Goal: Share content: Share content

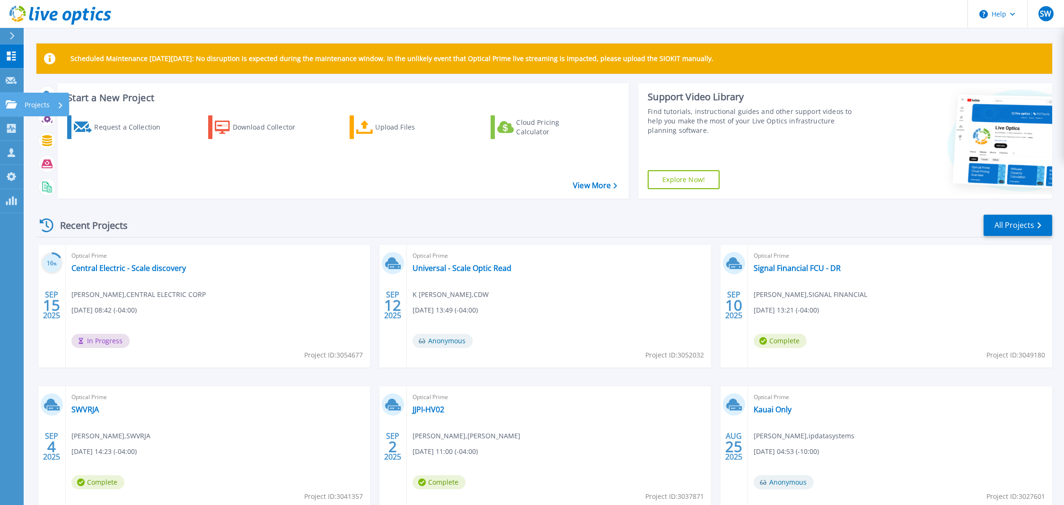
click at [15, 111] on link "Projects Projects" at bounding box center [12, 105] width 24 height 24
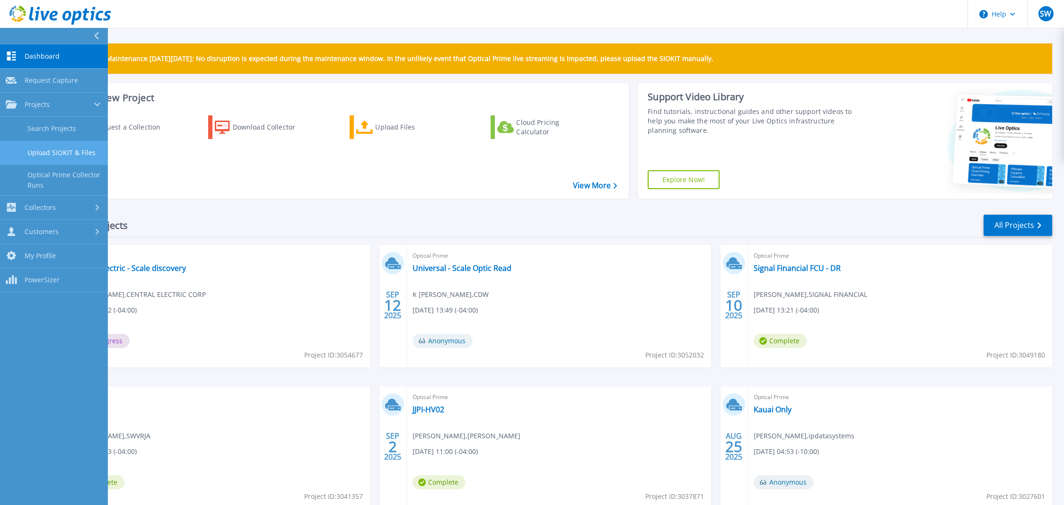
click at [38, 148] on link "Upload SIOKIT & Files" at bounding box center [54, 153] width 108 height 24
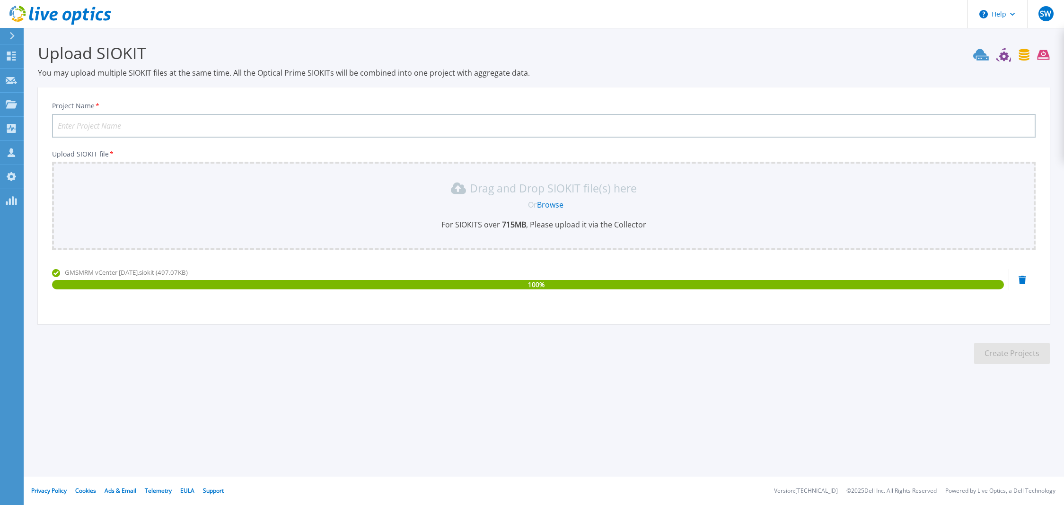
click at [231, 123] on input "Project Name *" at bounding box center [543, 126] width 983 height 24
click at [161, 127] on input "Project Name *" at bounding box center [543, 126] width 983 height 24
paste input "G"
click at [145, 126] on input "Project Name *" at bounding box center [543, 126] width 983 height 24
type input "GMS Mine Repair"
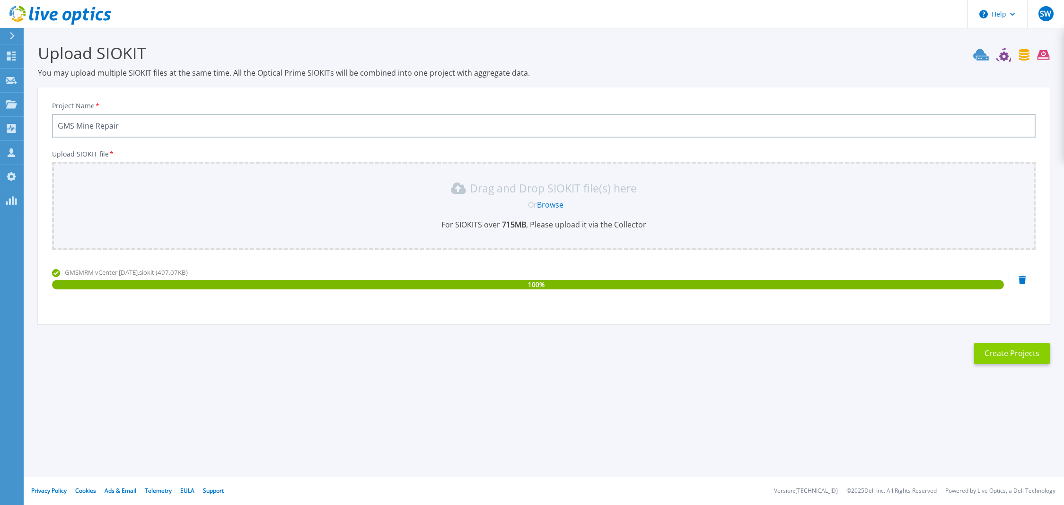
click at [1002, 361] on button "Create Projects" at bounding box center [1012, 353] width 76 height 21
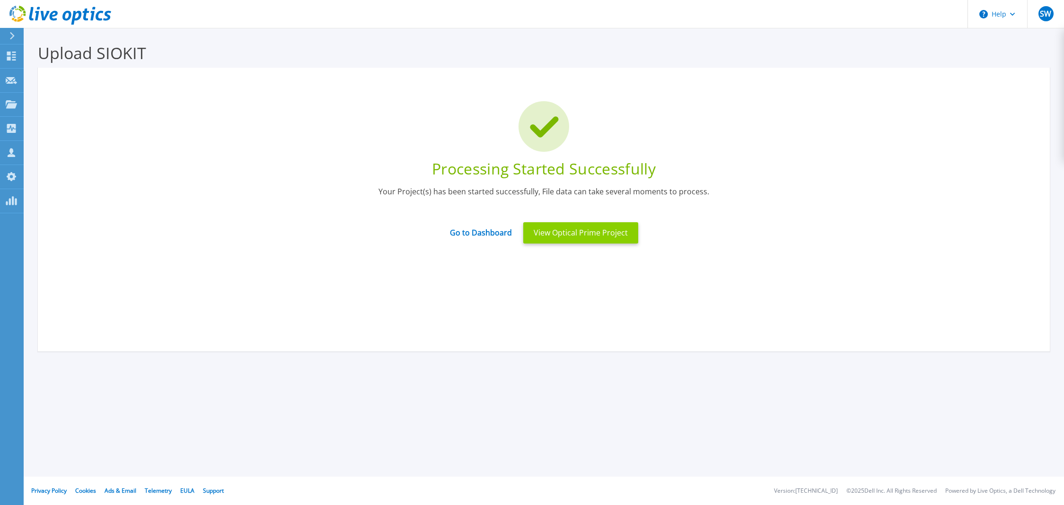
click at [615, 240] on button "View Optical Prime Project" at bounding box center [580, 232] width 115 height 21
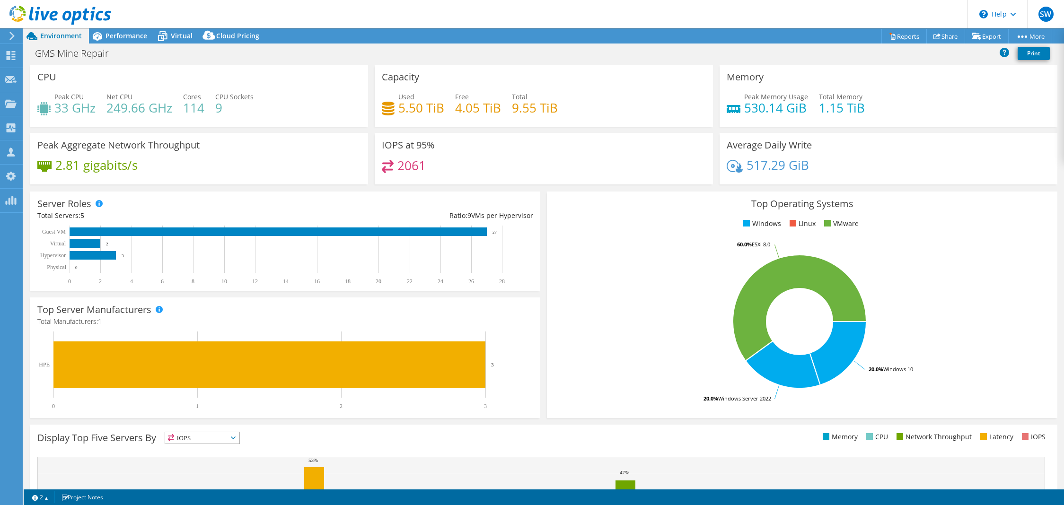
select select "USD"
click at [937, 39] on link "Share" at bounding box center [945, 36] width 39 height 15
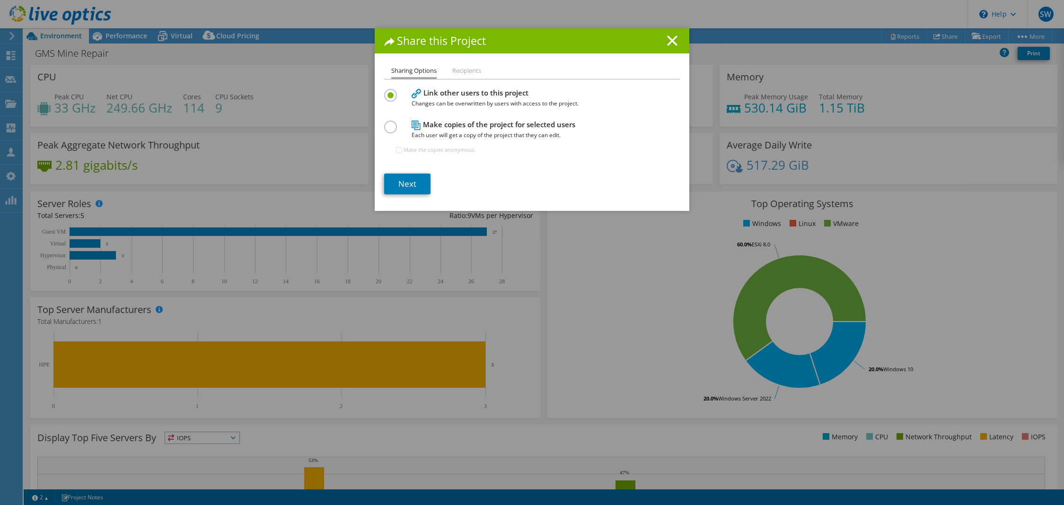
click at [390, 123] on label at bounding box center [392, 122] width 17 height 2
click at [0, 0] on input "radio" at bounding box center [0, 0] width 0 height 0
click at [462, 70] on li "Recipients" at bounding box center [466, 71] width 29 height 12
click at [413, 182] on link "Next" at bounding box center [407, 184] width 46 height 21
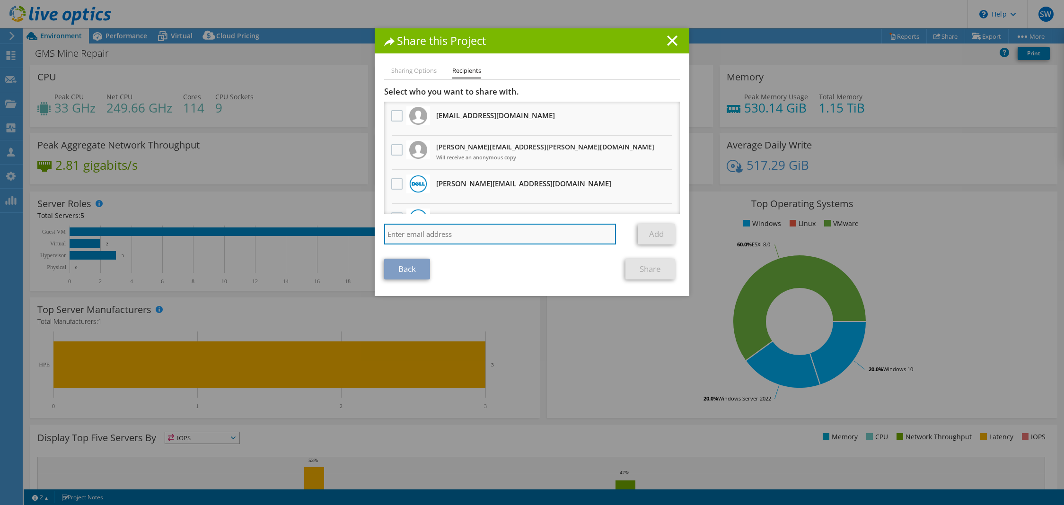
click at [430, 232] on input "search" at bounding box center [500, 234] width 232 height 21
paste input "kellsat@cdw.com"
type input "kellsat@cdw.com"
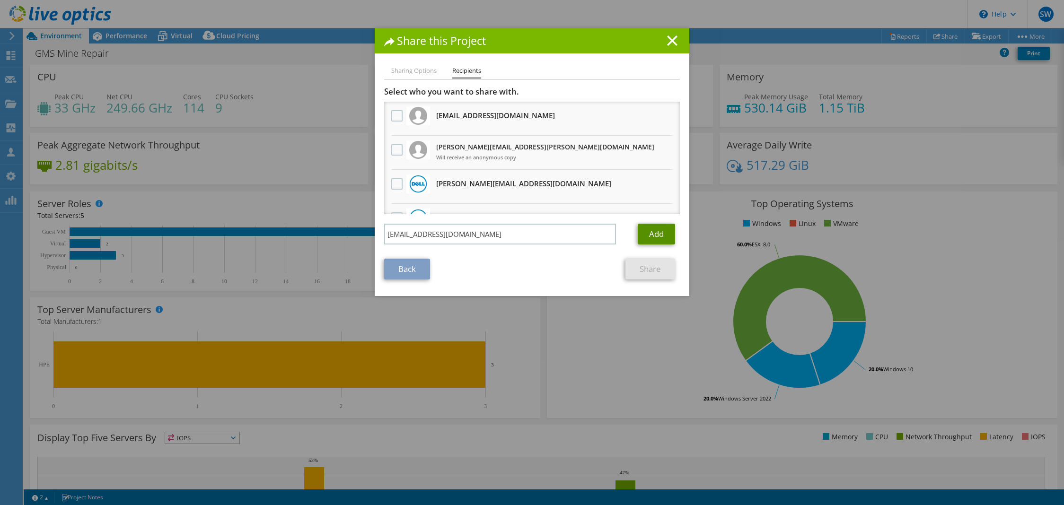
click at [647, 233] on link "Add" at bounding box center [656, 234] width 37 height 21
click at [650, 274] on link "Share" at bounding box center [650, 269] width 50 height 21
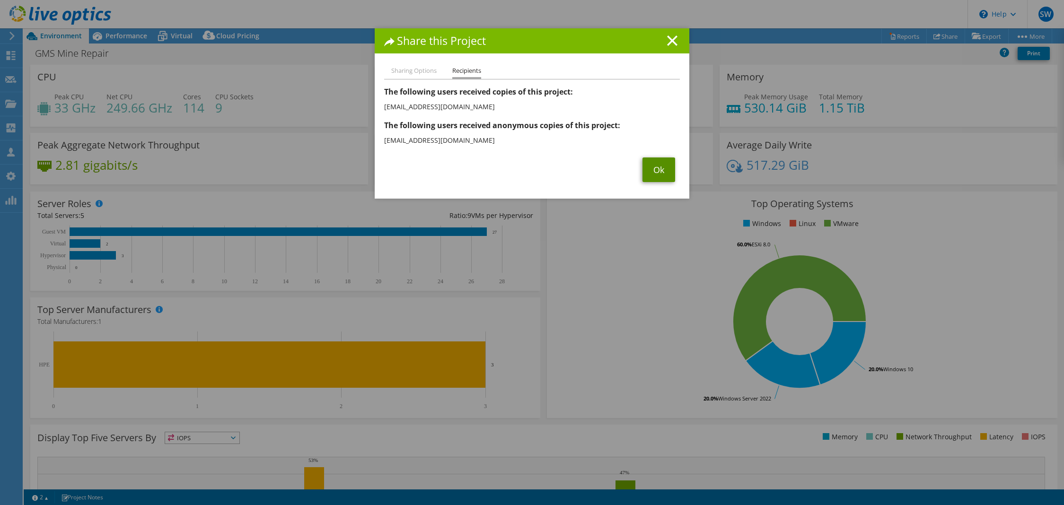
click at [655, 173] on link "Ok" at bounding box center [658, 169] width 33 height 25
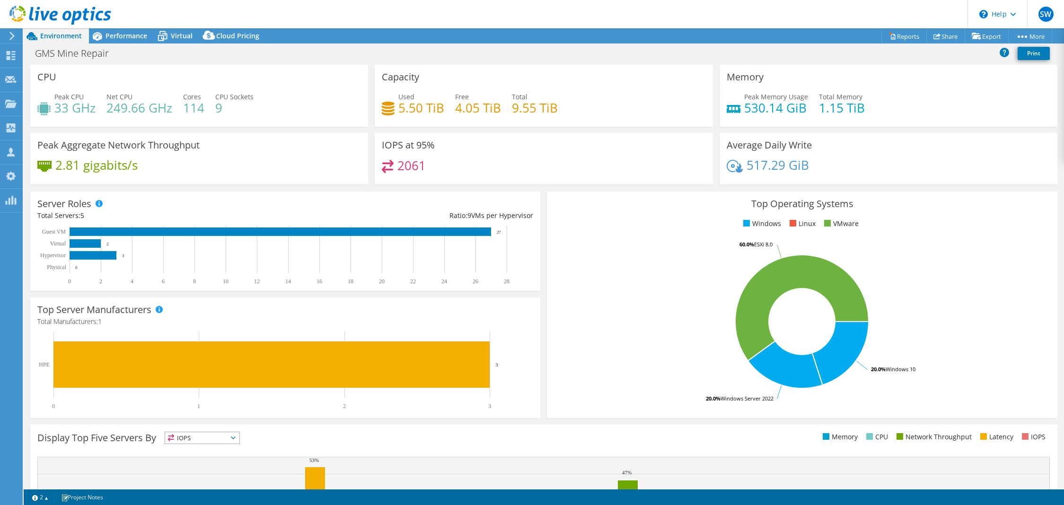
click at [133, 28] on header "SW OEM Team Member [PERSON_NAME] [EMAIL_ADDRESS][DOMAIN_NAME] Scale My Profile …" at bounding box center [532, 14] width 1064 height 28
click at [141, 32] on span "Performance" at bounding box center [126, 35] width 42 height 9
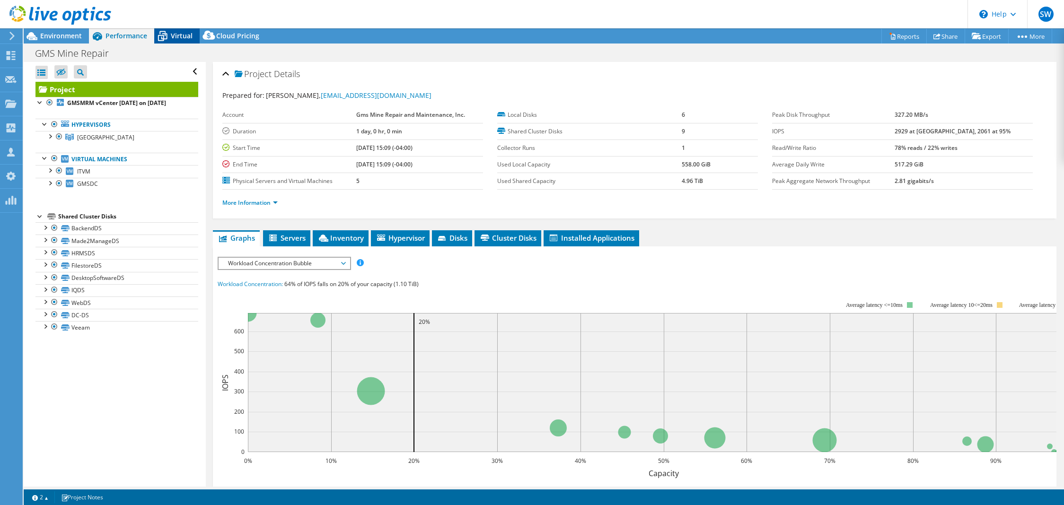
click at [156, 32] on icon at bounding box center [162, 36] width 17 height 17
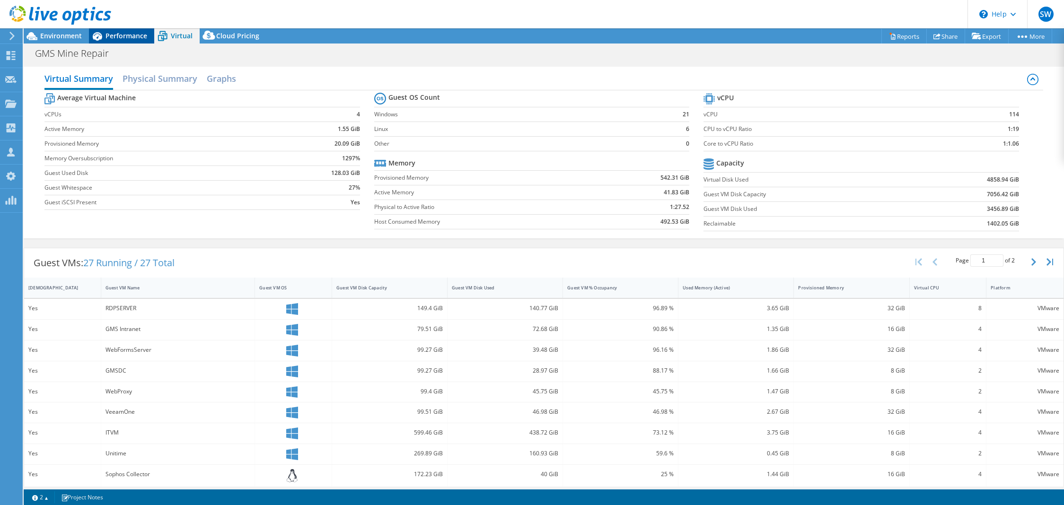
click at [134, 32] on span "Performance" at bounding box center [126, 35] width 42 height 9
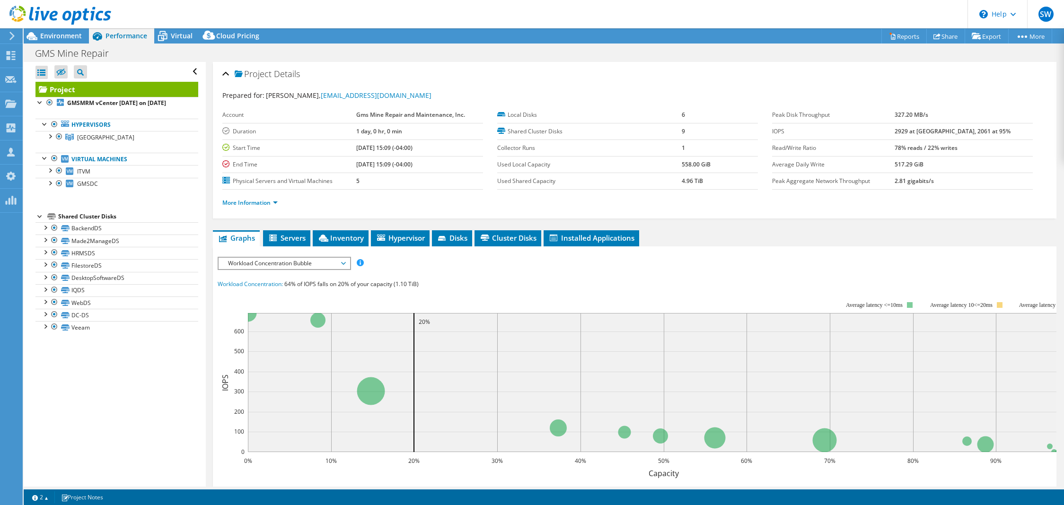
click at [197, 49] on div "GMS Mine Repair Print" at bounding box center [544, 52] width 1040 height 17
click at [181, 36] on span "Virtual" at bounding box center [182, 35] width 22 height 9
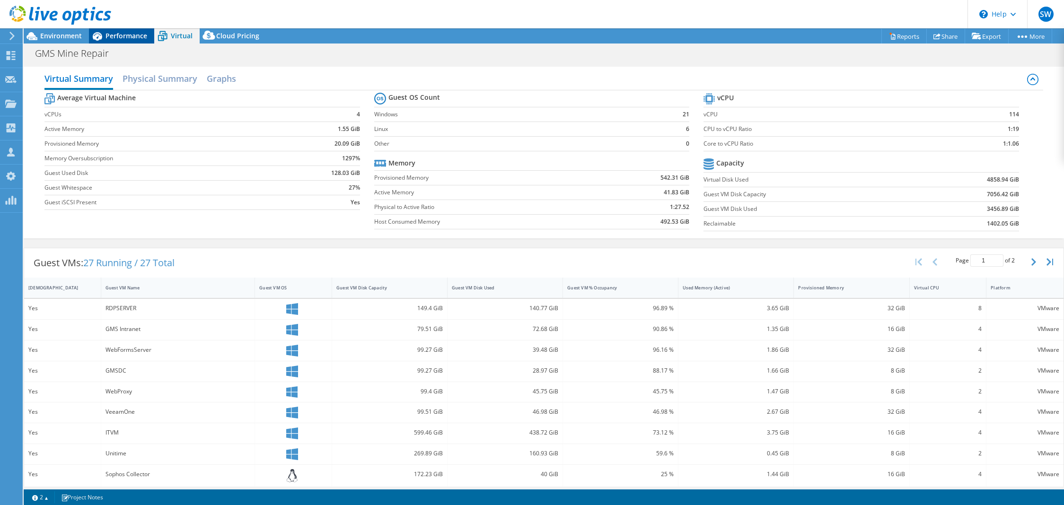
click at [145, 37] on span "Performance" at bounding box center [126, 35] width 42 height 9
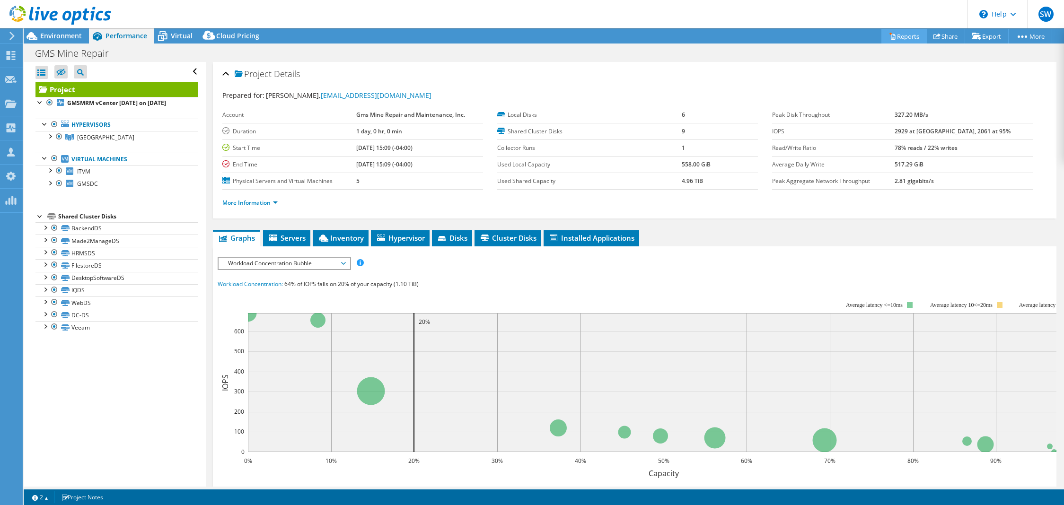
click at [909, 36] on link "Reports" at bounding box center [903, 36] width 45 height 15
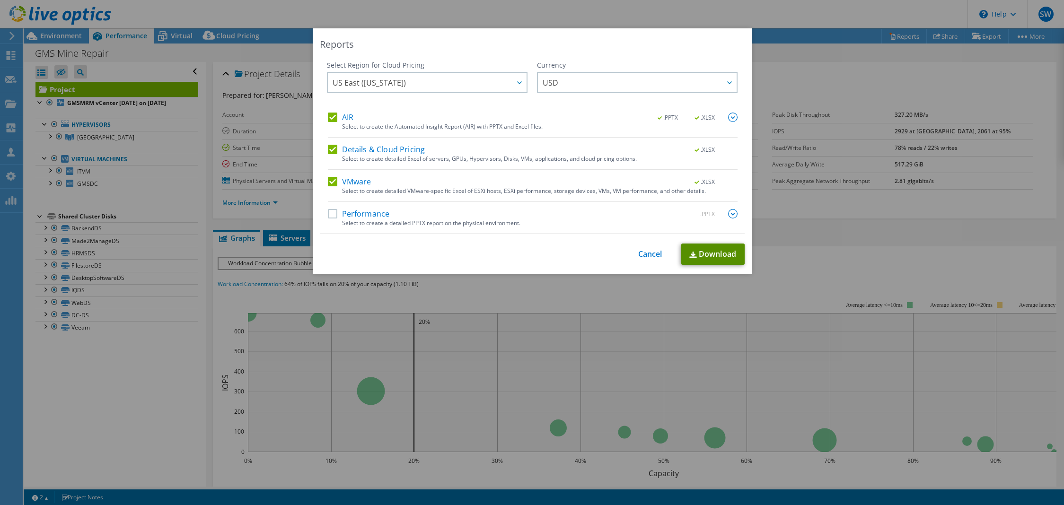
click at [724, 254] on link "Download" at bounding box center [712, 254] width 63 height 21
click at [859, 251] on div "Reports Select Region for Cloud Pricing Asia Pacific (Hong Kong) Asia Pacific (…" at bounding box center [532, 252] width 1064 height 448
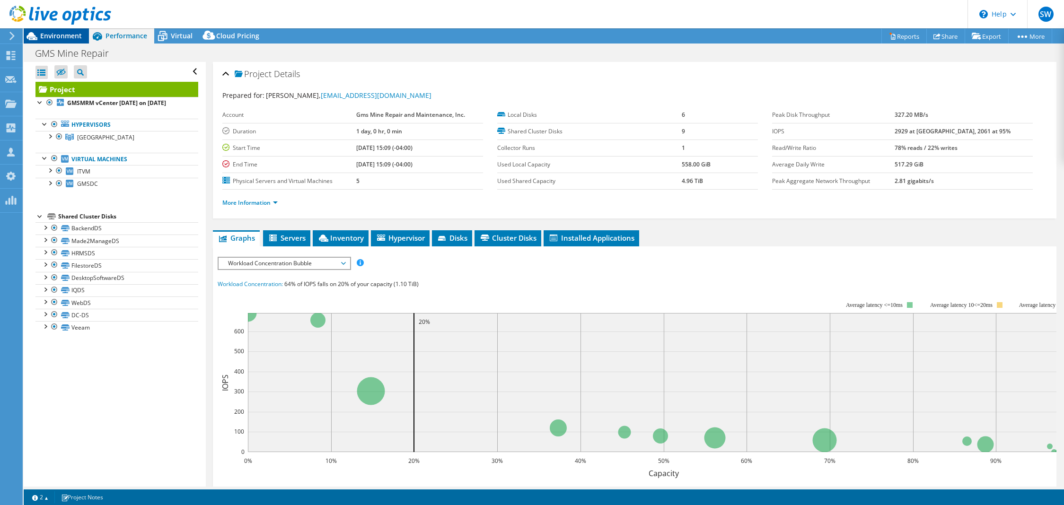
click at [54, 35] on span "Environment" at bounding box center [61, 35] width 42 height 9
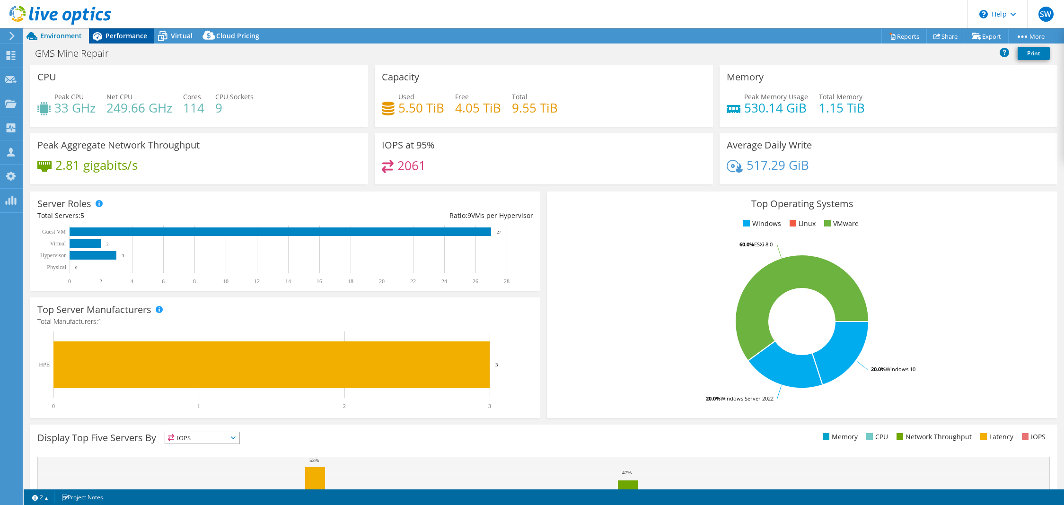
click at [122, 38] on span "Performance" at bounding box center [126, 35] width 42 height 9
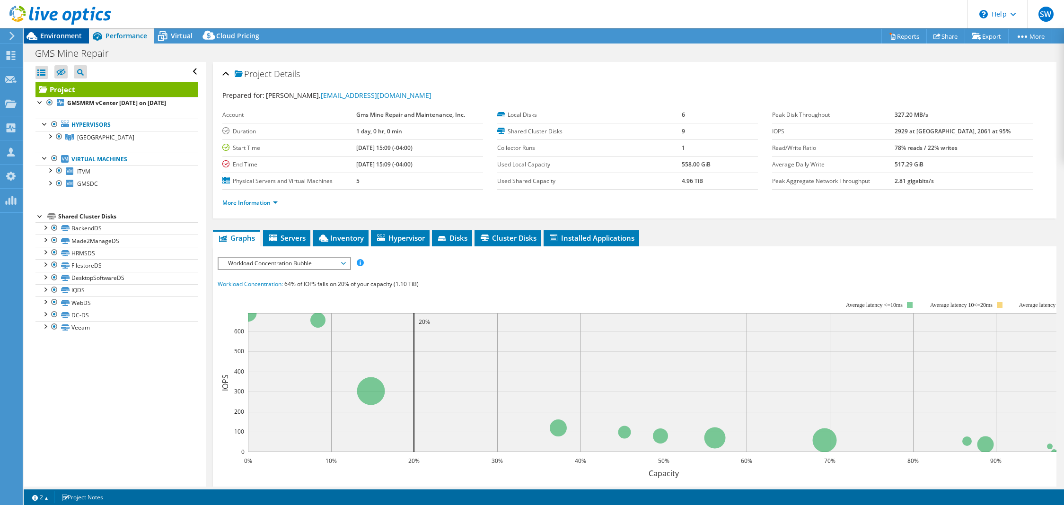
click at [86, 37] on div "Environment" at bounding box center [56, 35] width 65 height 15
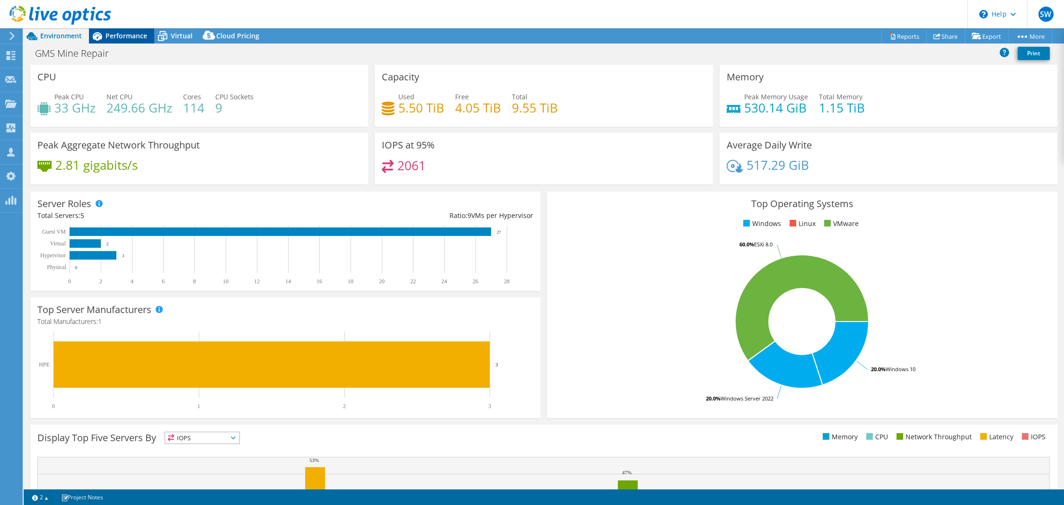
click at [153, 35] on div "Performance" at bounding box center [121, 35] width 65 height 15
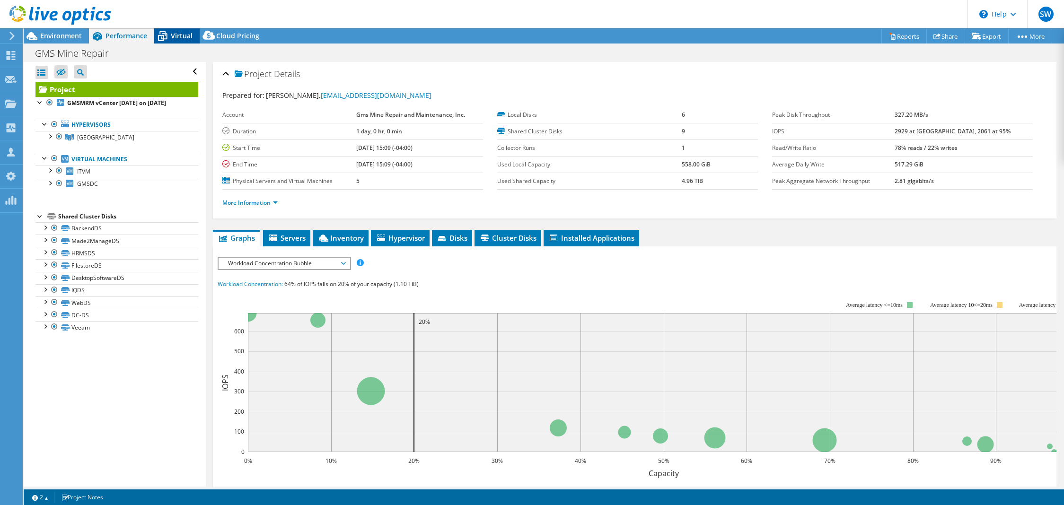
click at [165, 37] on icon at bounding box center [162, 36] width 17 height 17
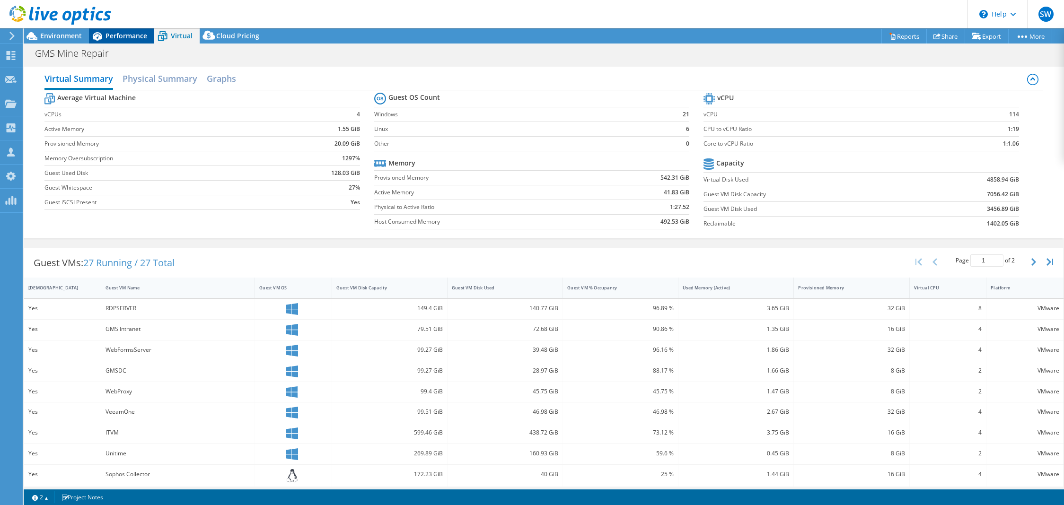
click at [112, 40] on span "Performance" at bounding box center [126, 35] width 42 height 9
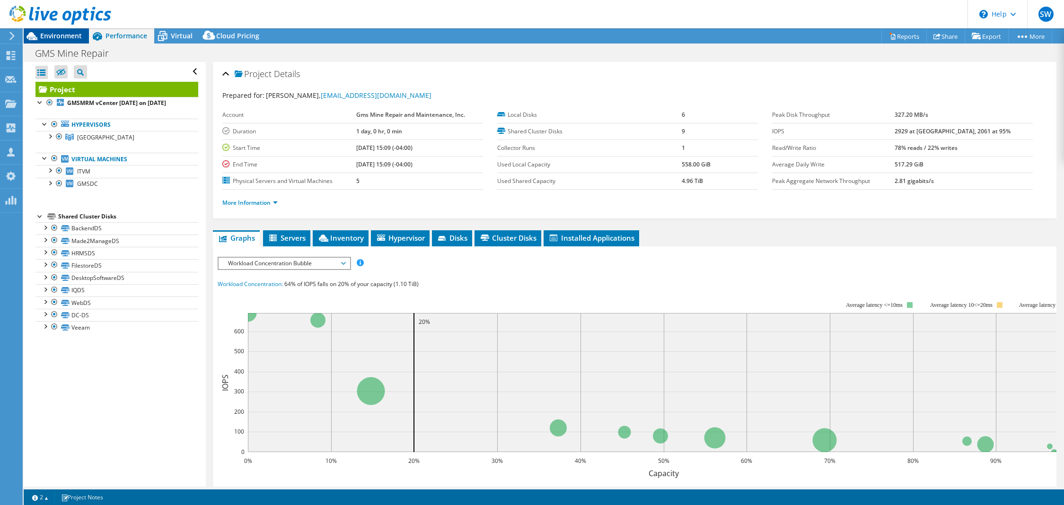
click at [57, 37] on span "Environment" at bounding box center [61, 35] width 42 height 9
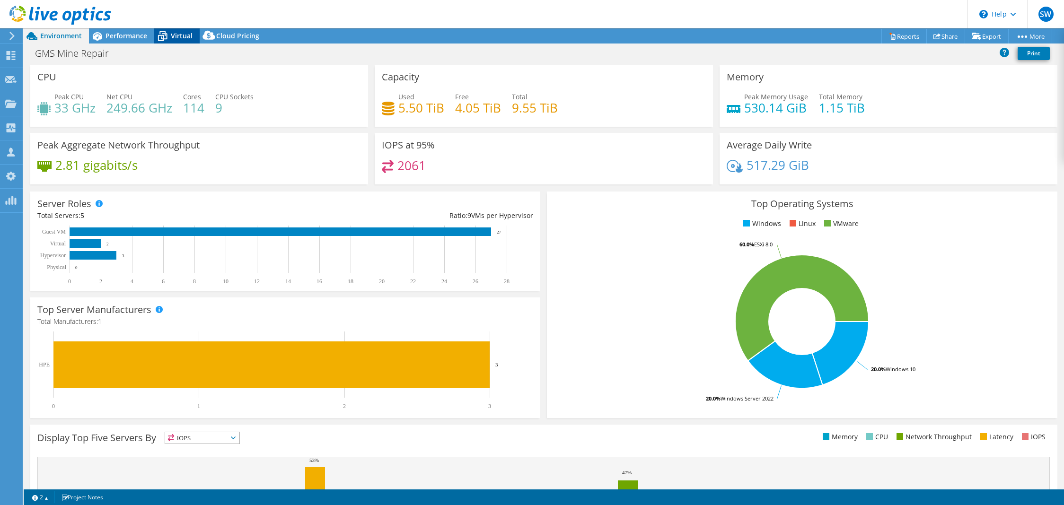
click at [173, 35] on span "Virtual" at bounding box center [182, 35] width 22 height 9
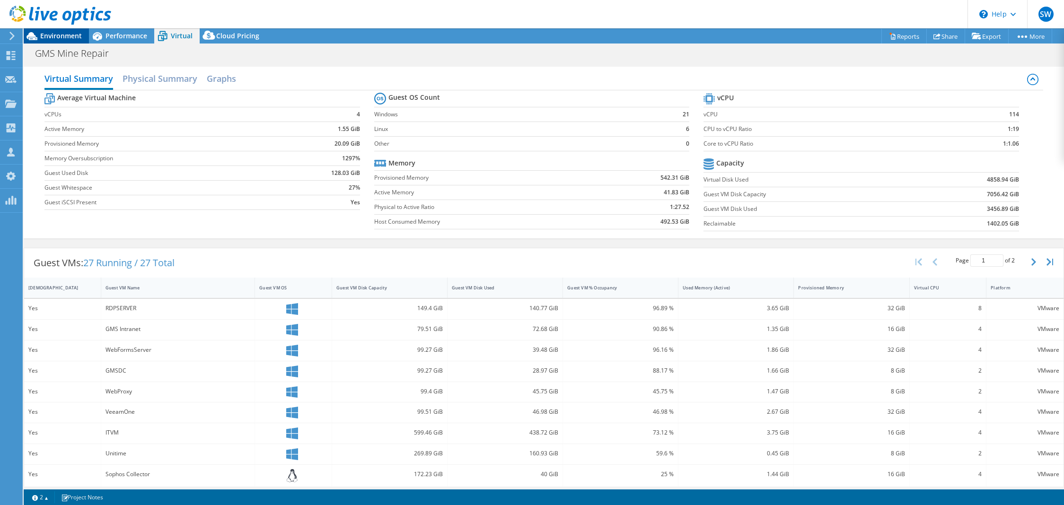
click at [65, 36] on span "Environment" at bounding box center [61, 35] width 42 height 9
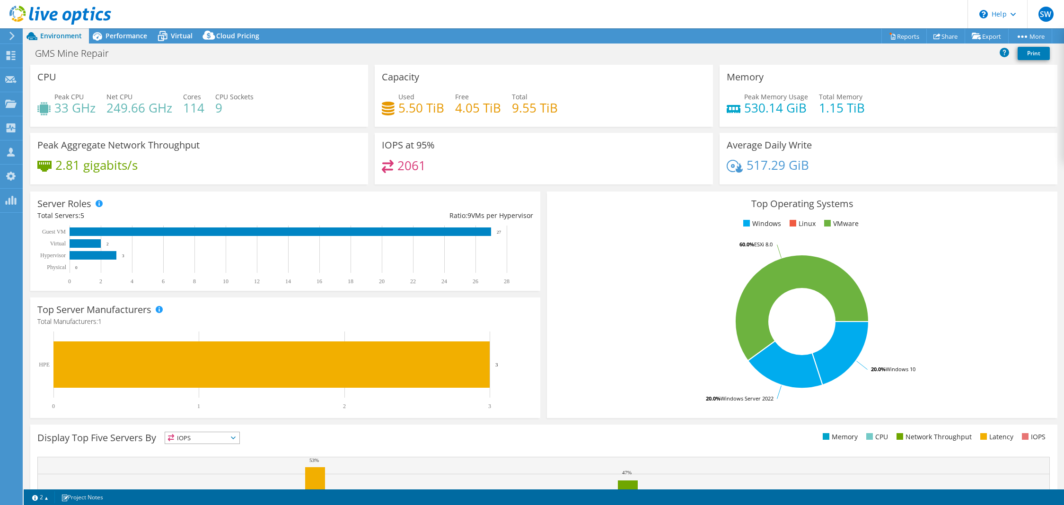
click at [168, 33] on icon at bounding box center [162, 36] width 17 height 17
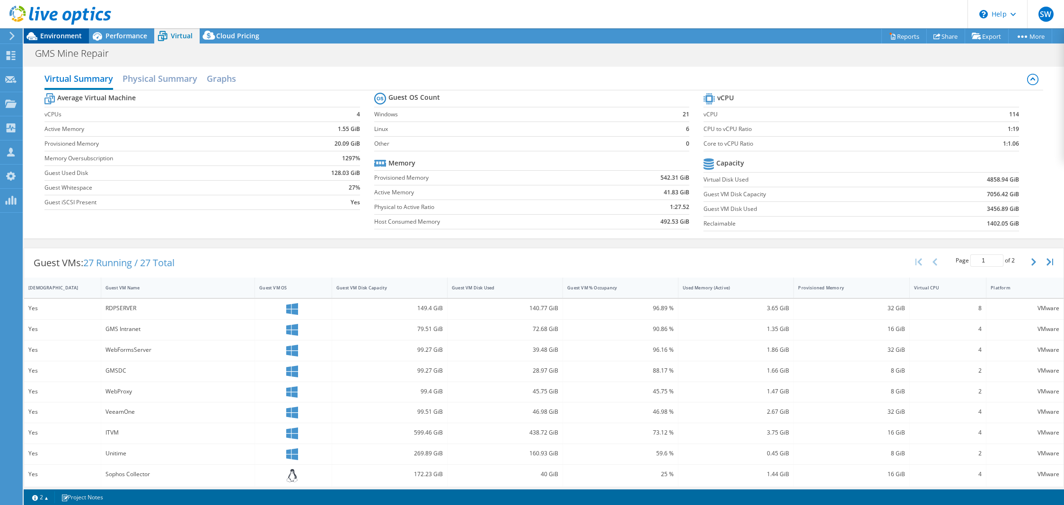
click at [74, 32] on span "Environment" at bounding box center [61, 35] width 42 height 9
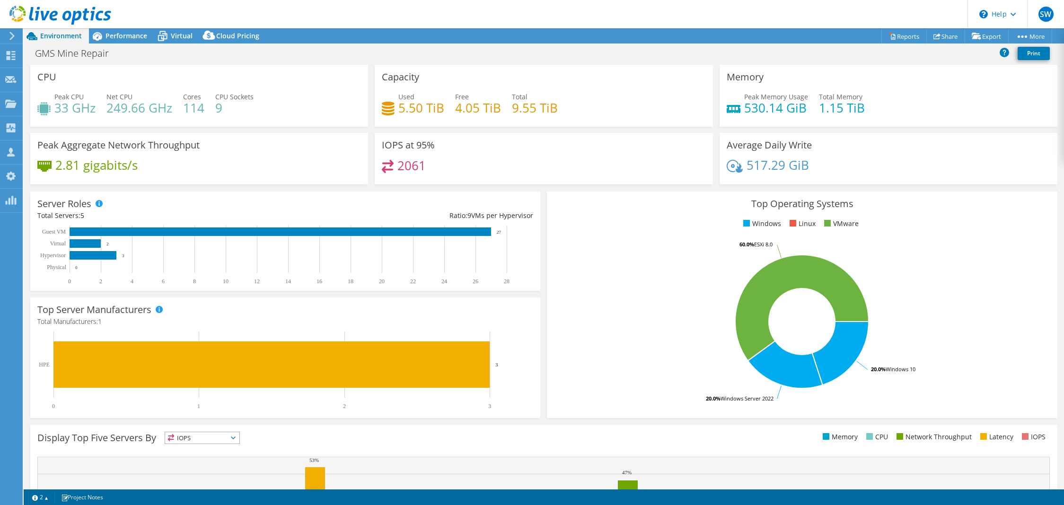
click at [178, 38] on span "Virtual" at bounding box center [182, 35] width 22 height 9
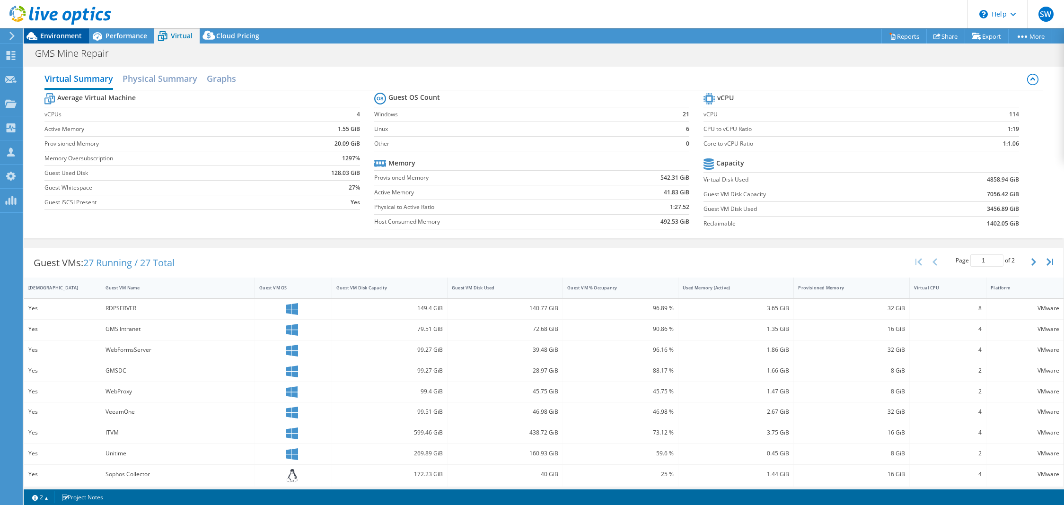
click at [79, 33] on span "Environment" at bounding box center [61, 35] width 42 height 9
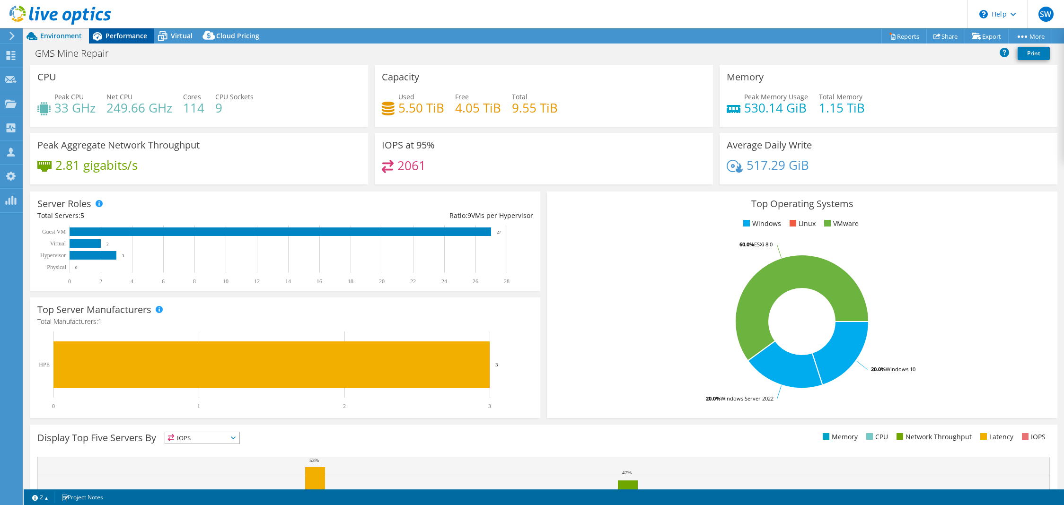
click at [125, 36] on span "Performance" at bounding box center [126, 35] width 42 height 9
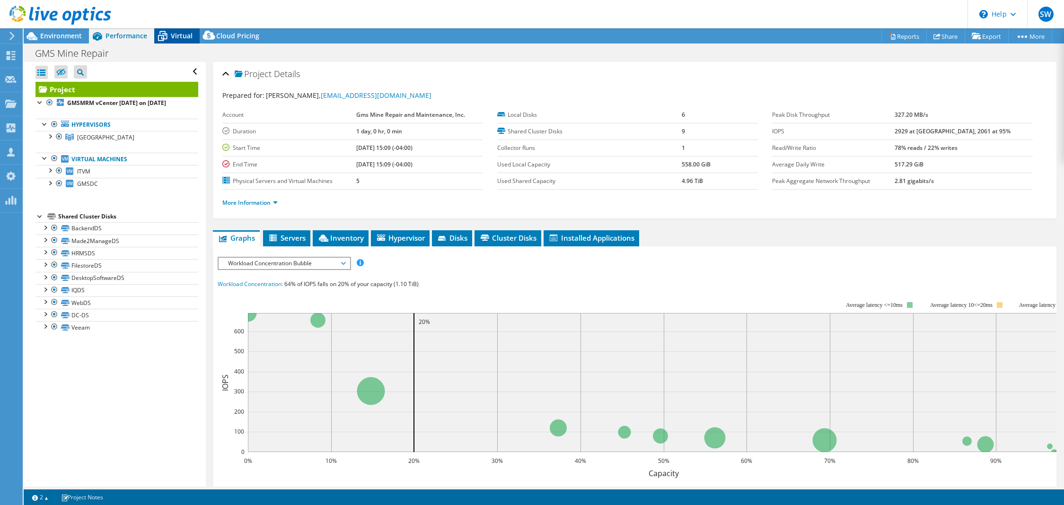
click at [166, 36] on icon at bounding box center [162, 36] width 17 height 17
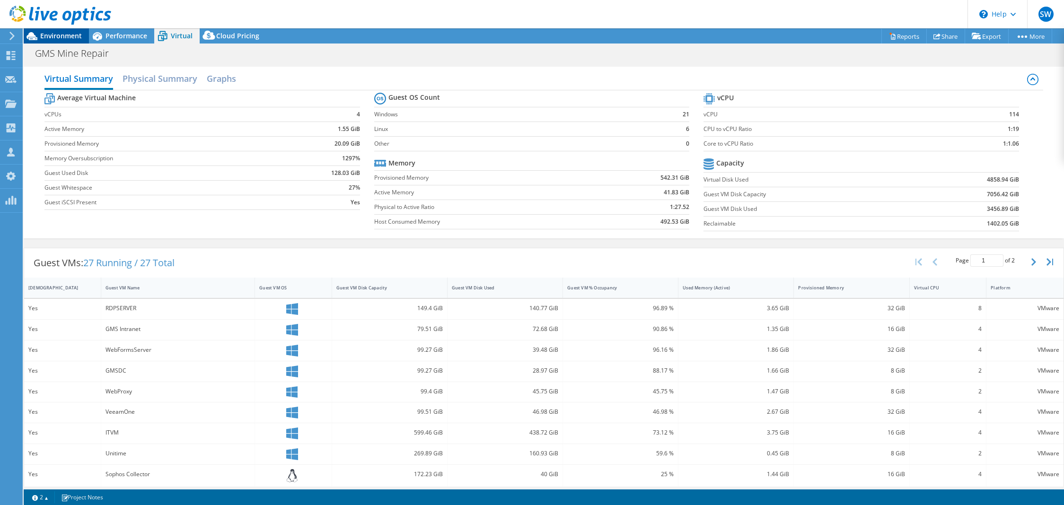
click at [75, 35] on span "Environment" at bounding box center [61, 35] width 42 height 9
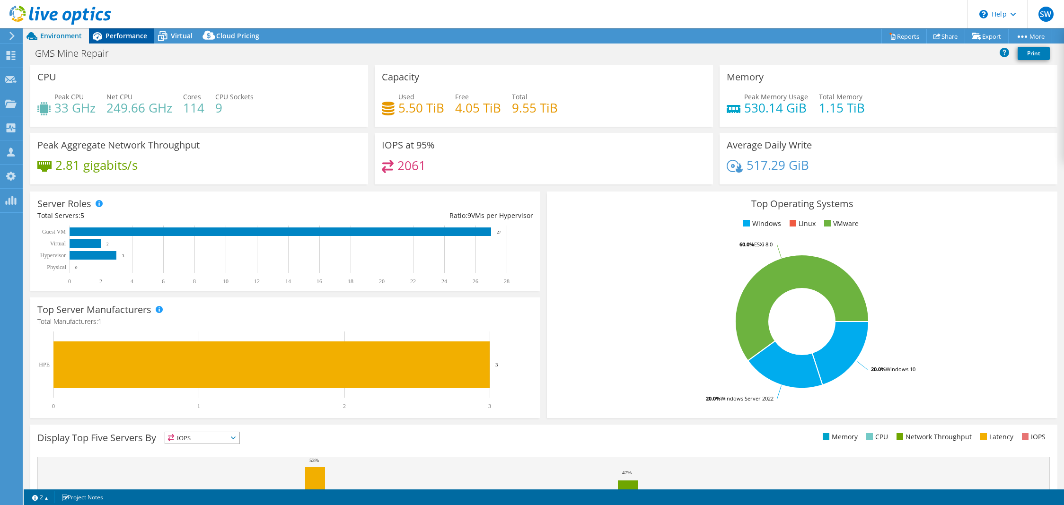
click at [143, 39] on span "Performance" at bounding box center [126, 35] width 42 height 9
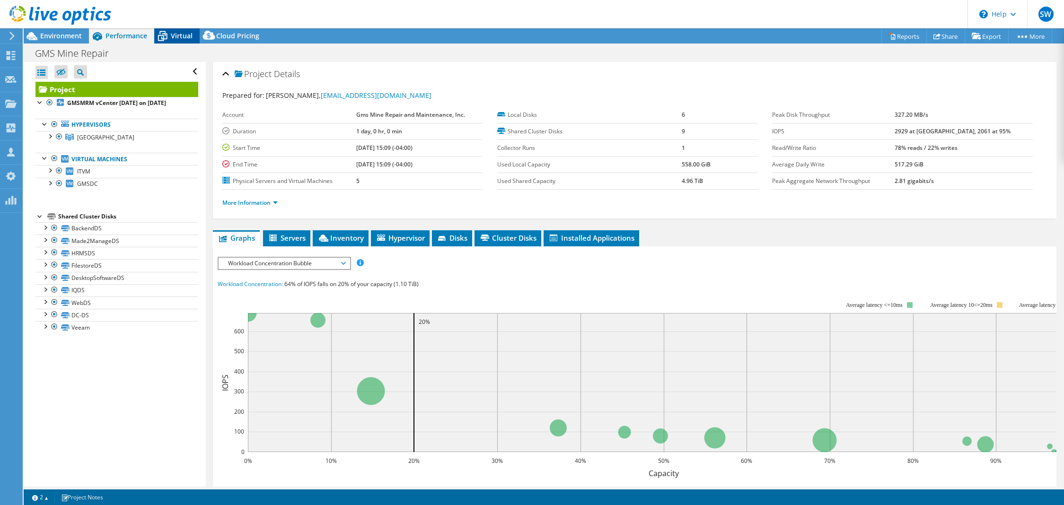
click at [169, 36] on icon at bounding box center [162, 36] width 17 height 17
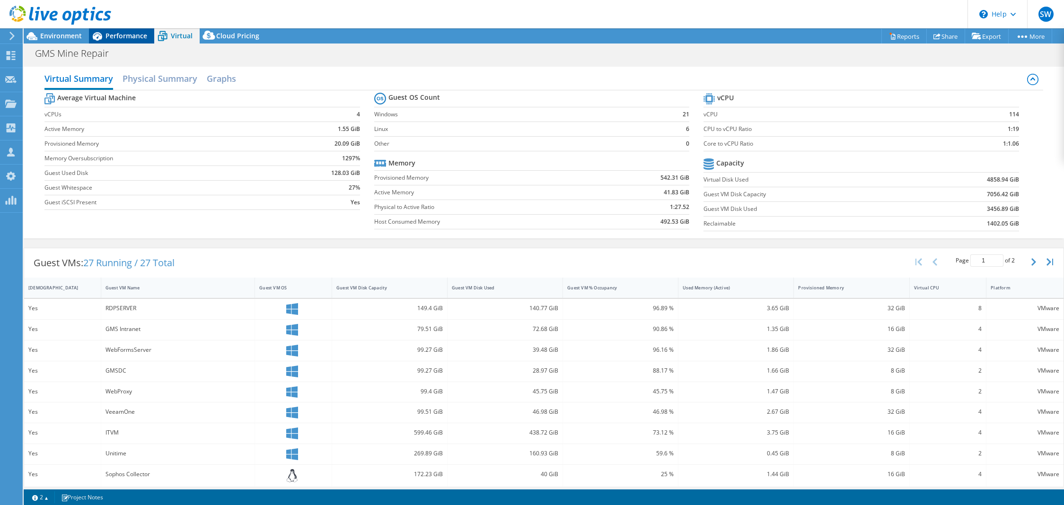
click at [117, 42] on div "Performance" at bounding box center [121, 35] width 65 height 15
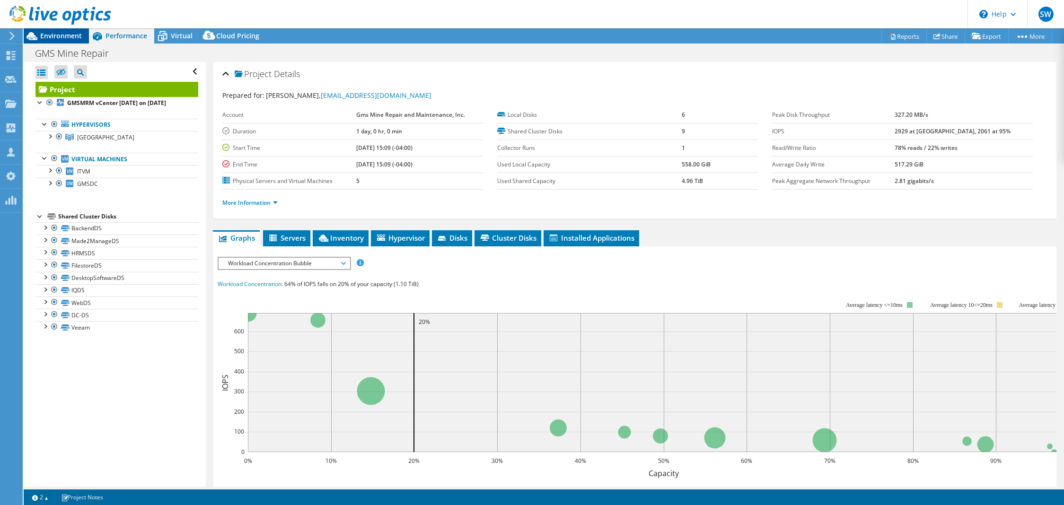
click at [67, 38] on span "Environment" at bounding box center [61, 35] width 42 height 9
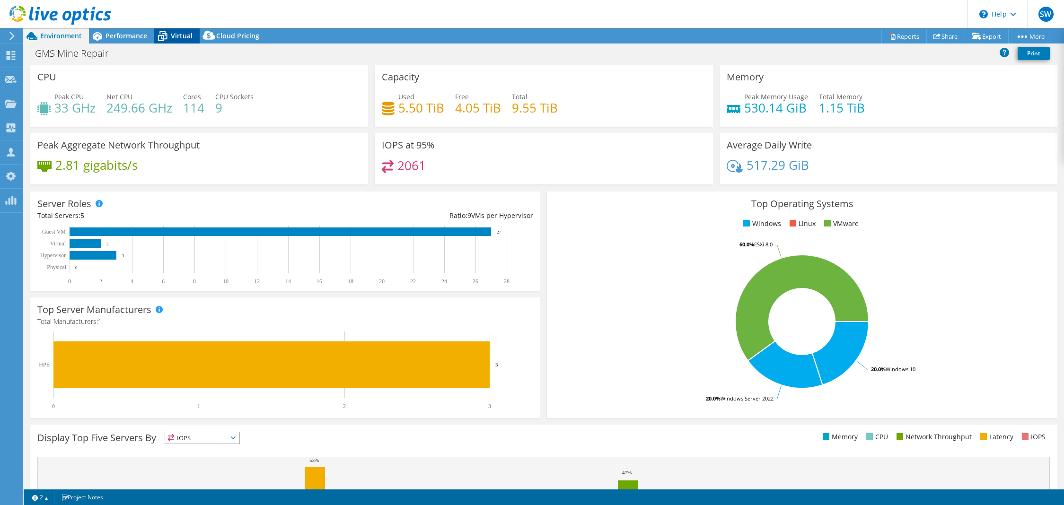
click at [170, 34] on icon at bounding box center [162, 36] width 17 height 17
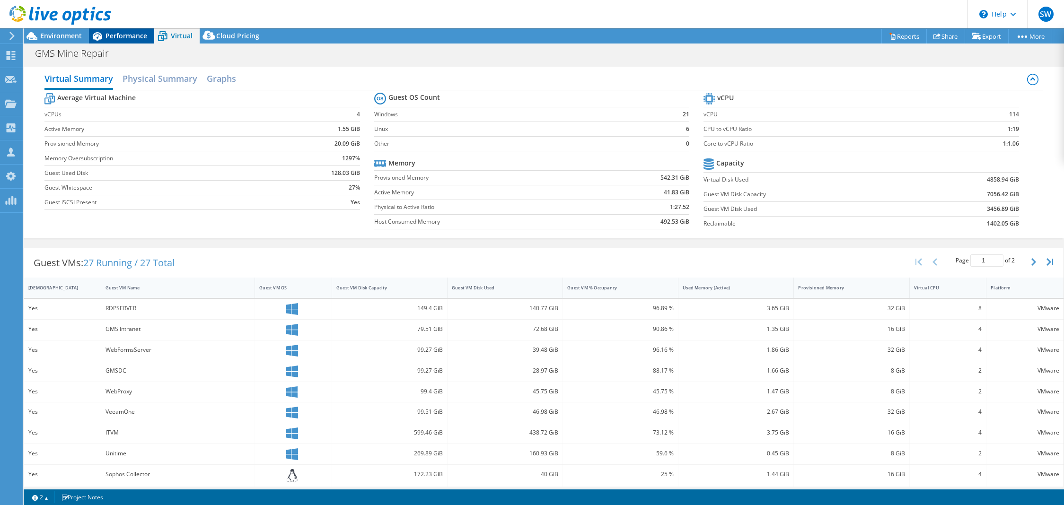
click at [122, 31] on span "Performance" at bounding box center [126, 35] width 42 height 9
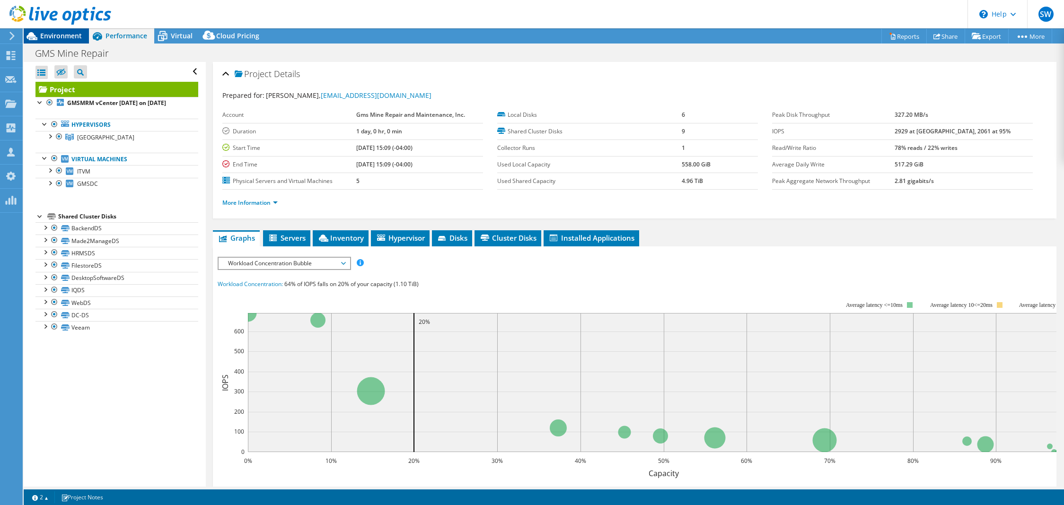
click at [76, 34] on span "Environment" at bounding box center [61, 35] width 42 height 9
